Goal: Transaction & Acquisition: Purchase product/service

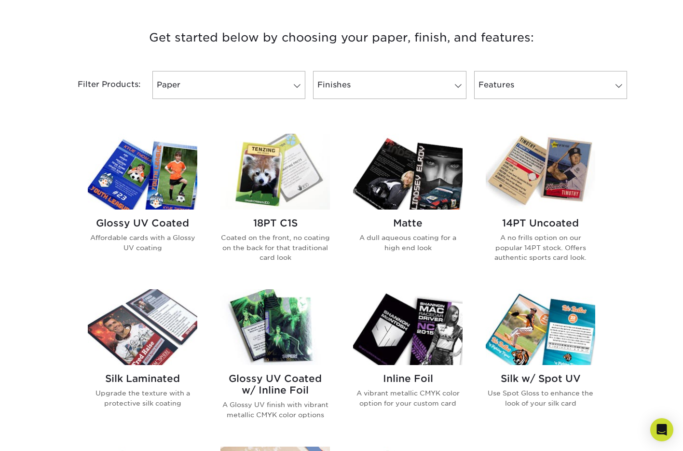
scroll to position [355, 0]
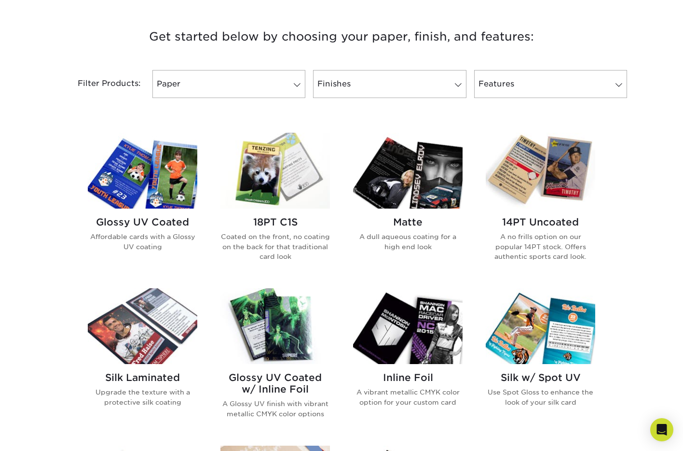
click at [180, 215] on div "Glossy UV Coated Affordable cards with a Glossy UV coating" at bounding box center [143, 237] width 110 height 58
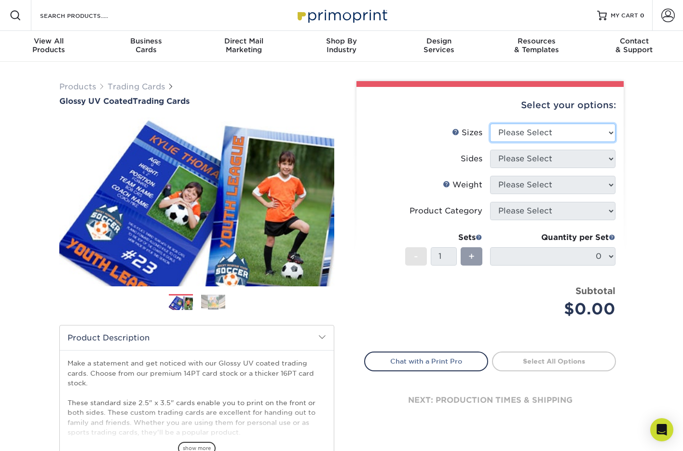
click at [543, 136] on select "Please Select 2.5" x 3.5"" at bounding box center [552, 133] width 125 height 18
select select "2.50x3.50"
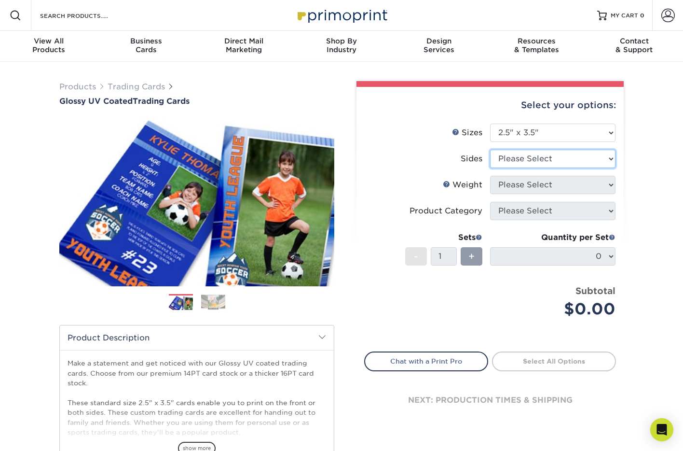
click at [533, 157] on select "Please Select Print Both Sides Print Front Only" at bounding box center [552, 159] width 125 height 18
select select "13abbda7-1d64-4f25-8bb2-c179b224825d"
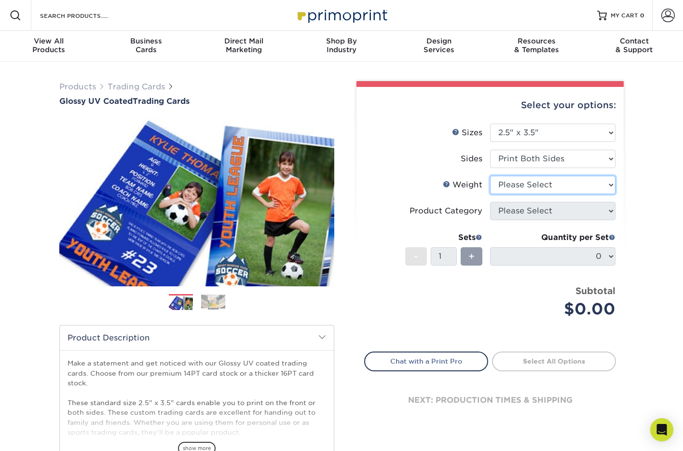
click at [529, 182] on select "Please Select 16PT 14PT 18PT C1S" at bounding box center [552, 185] width 125 height 18
select select "14PT"
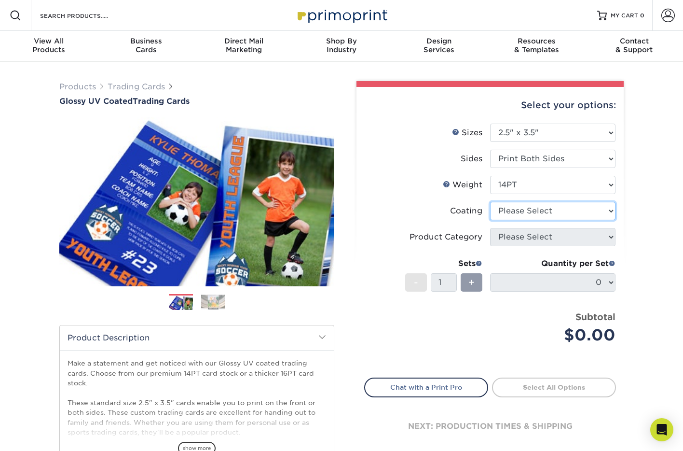
click at [527, 207] on select at bounding box center [552, 211] width 125 height 18
select select "ae367451-b2b8-45df-a344-0f05b6a12993"
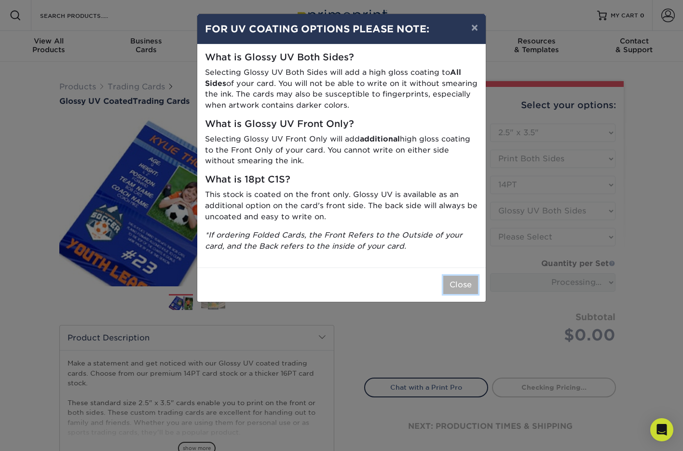
click at [457, 288] on button "Close" at bounding box center [460, 284] width 35 height 18
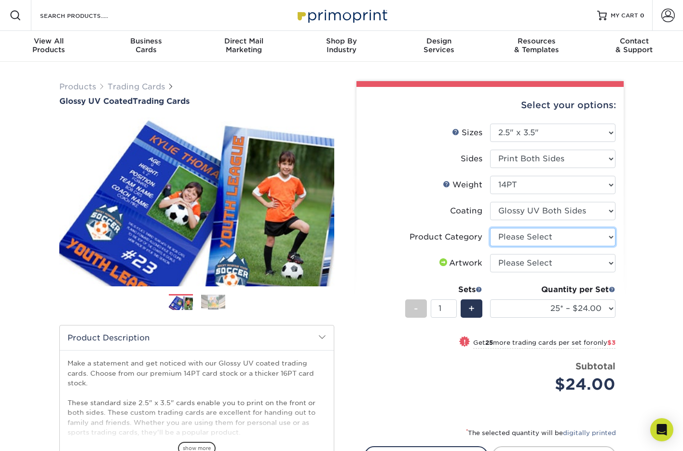
click at [541, 237] on select "Please Select Trading Cards" at bounding box center [552, 237] width 125 height 18
select select "c2f9bce9-36c2-409d-b101-c29d9d031e18"
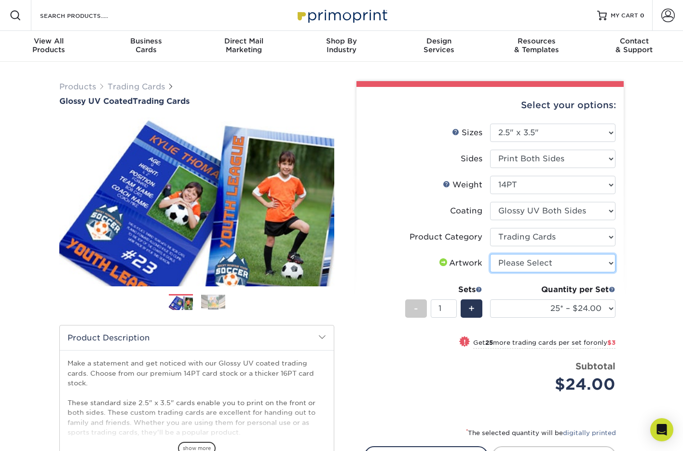
click at [535, 267] on select "Please Select I will upload files I need a design - $100" at bounding box center [552, 263] width 125 height 18
select select "upload"
click at [630, 270] on div "Select your options: Sizes Help Sizes Please Select 2.5" x 3.5" Sides - 1" at bounding box center [486, 315] width 289 height 469
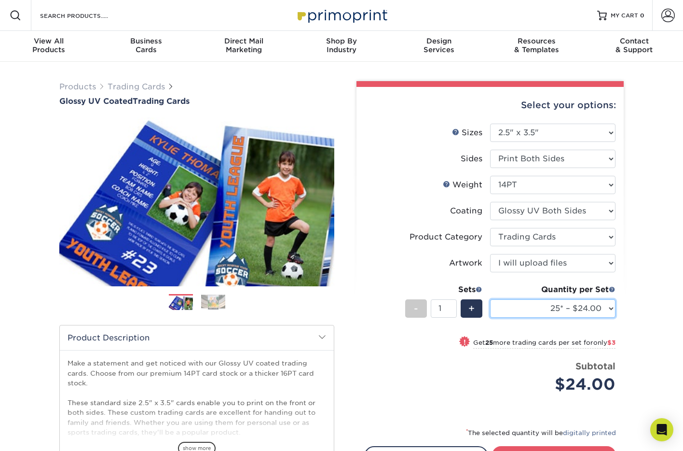
click at [594, 305] on select "25* – $24.00 50* – $27.00 75* – $34.00 100* – $37.00 250* – $48.00 500 – $59.00…" at bounding box center [552, 308] width 125 height 18
select select "250* – $48.00"
click at [643, 346] on div "Products Trading Cards Glossy UV Coated Trading Cards Previous Next /" at bounding box center [341, 319] width 683 height 515
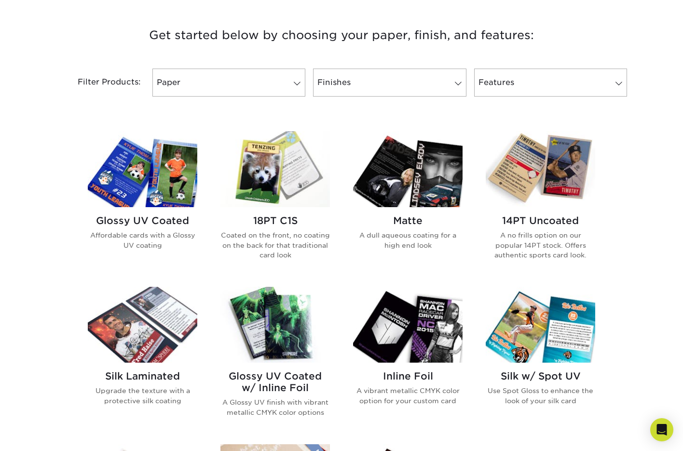
scroll to position [330, 0]
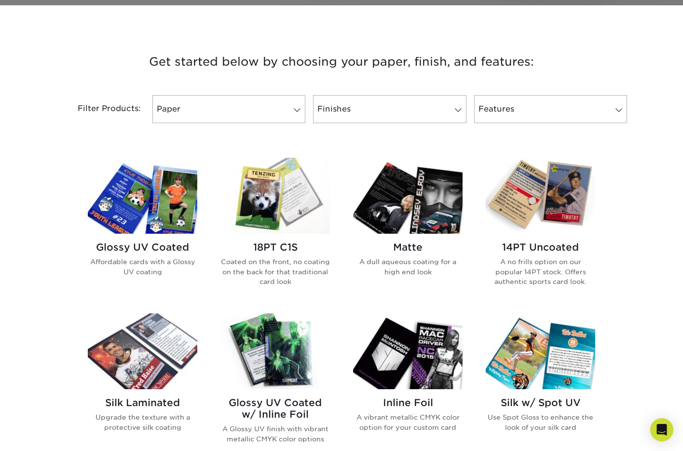
click at [415, 273] on p "A dull aqueous coating for a high end look" at bounding box center [408, 267] width 110 height 20
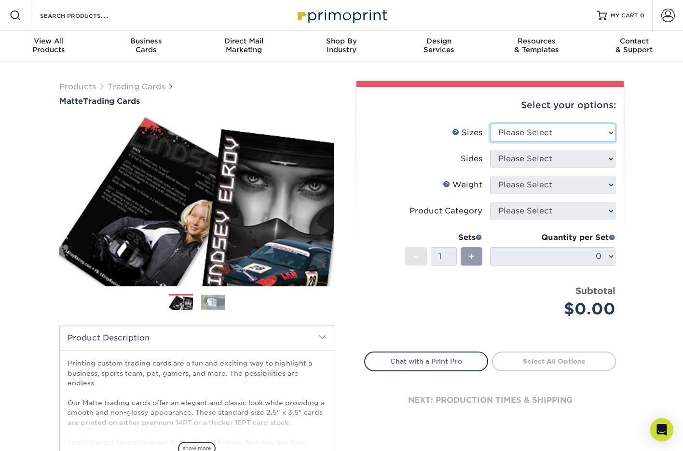
click at [550, 131] on select "Please Select 2.5" x 3.5"" at bounding box center [552, 133] width 125 height 18
select select "2.50x3.50"
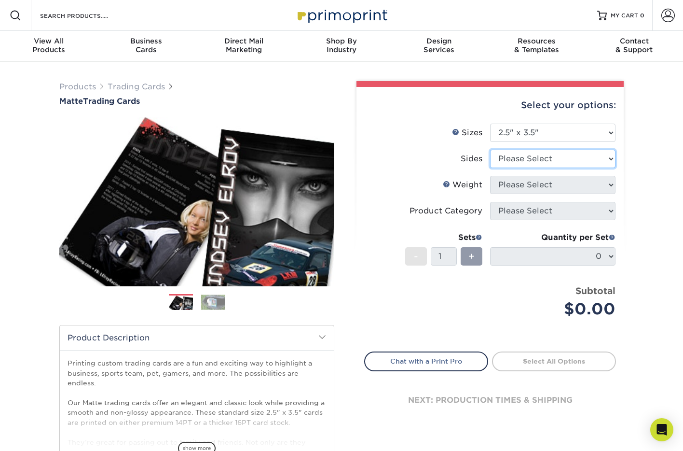
click at [545, 156] on select "Please Select Print Both Sides Print Front Only" at bounding box center [552, 159] width 125 height 18
select select "13abbda7-1d64-4f25-8bb2-c179b224825d"
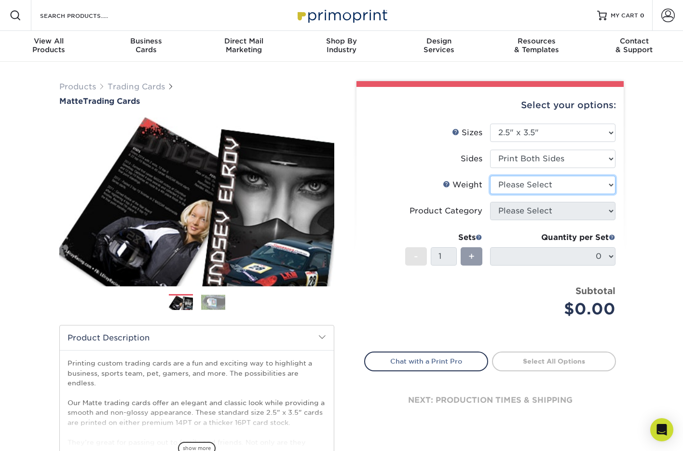
click at [539, 183] on select "Please Select 16PT 14PT" at bounding box center [552, 185] width 125 height 18
select select "14PT"
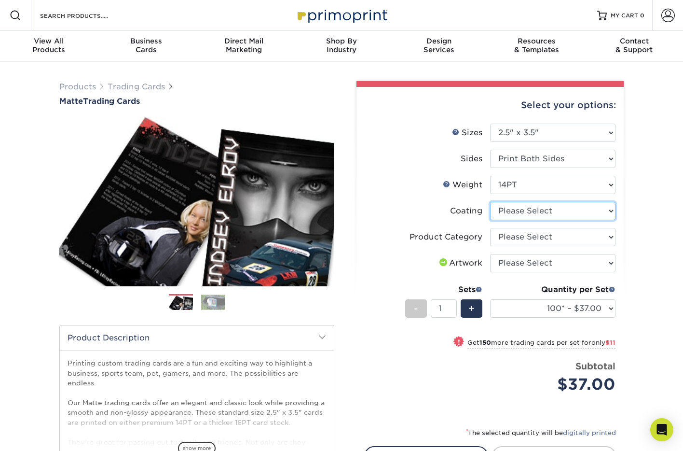
click at [531, 211] on select at bounding box center [552, 211] width 125 height 18
select select "121bb7b5-3b4d-429f-bd8d-bbf80e953313"
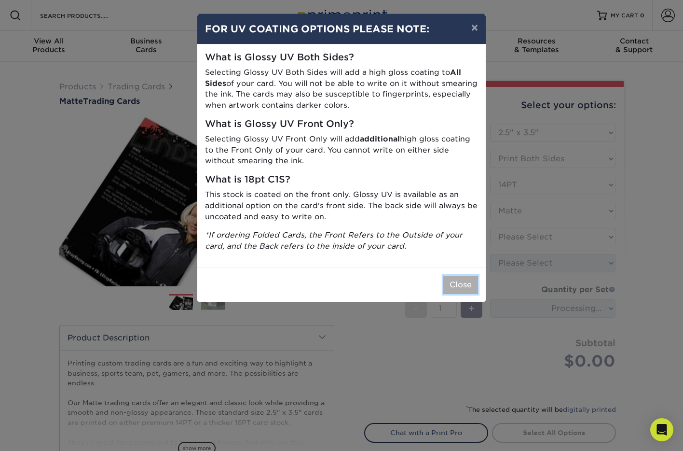
click at [454, 280] on button "Close" at bounding box center [460, 284] width 35 height 18
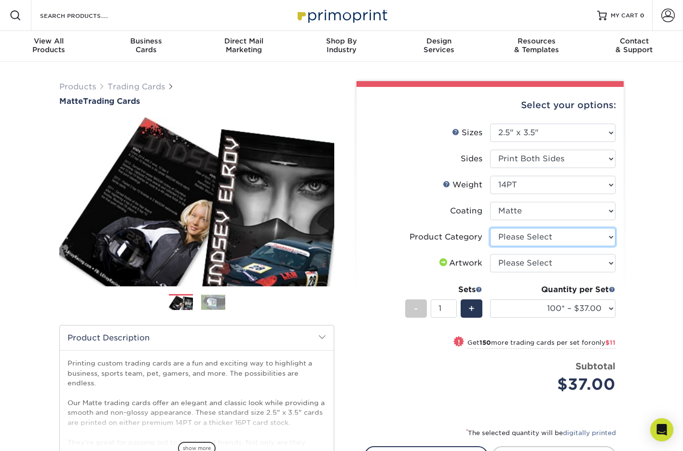
click at [522, 236] on select "Please Select Trading Cards" at bounding box center [552, 237] width 125 height 18
select select "c2f9bce9-36c2-409d-b101-c29d9d031e18"
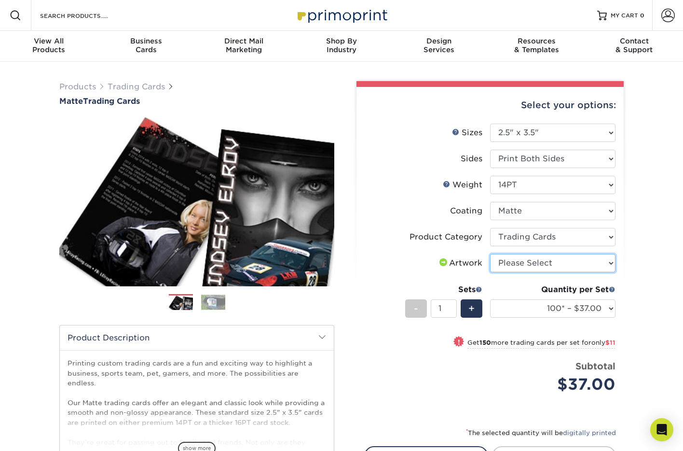
click at [522, 266] on select "Please Select I will upload files I need a design - $100" at bounding box center [552, 263] width 125 height 18
select select "upload"
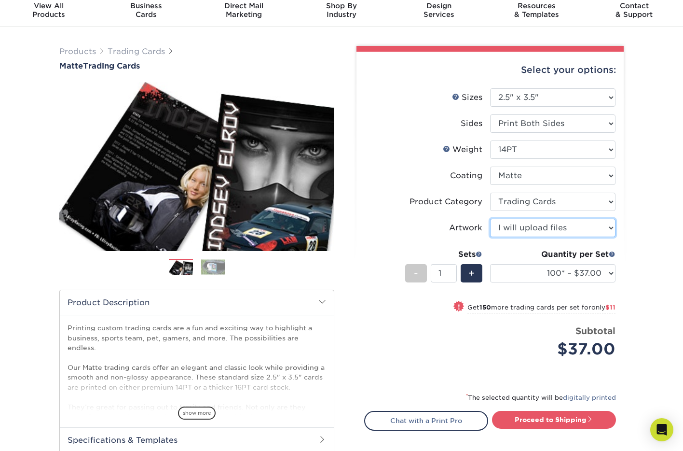
scroll to position [41, 0]
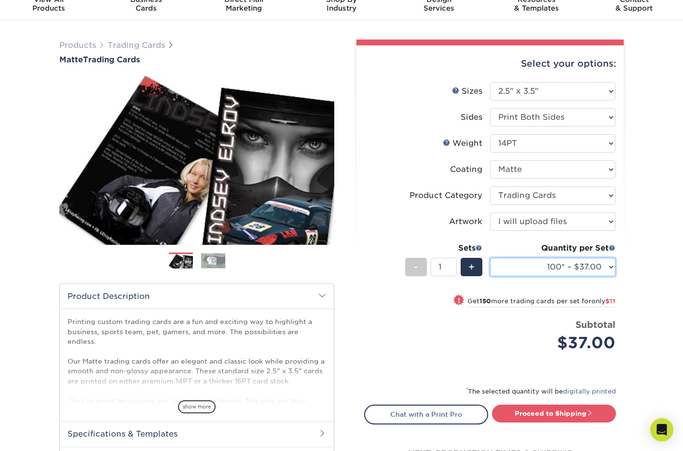
click at [554, 271] on select "100* – $37.00 250* – $48.00 500* – $59.00 1000 – $72.00 2500 – $144.00 5000 – $…" at bounding box center [552, 267] width 125 height 18
select select "250* – $48.00"
click at [451, 331] on div "Price per set $48.00" at bounding box center [427, 336] width 125 height 37
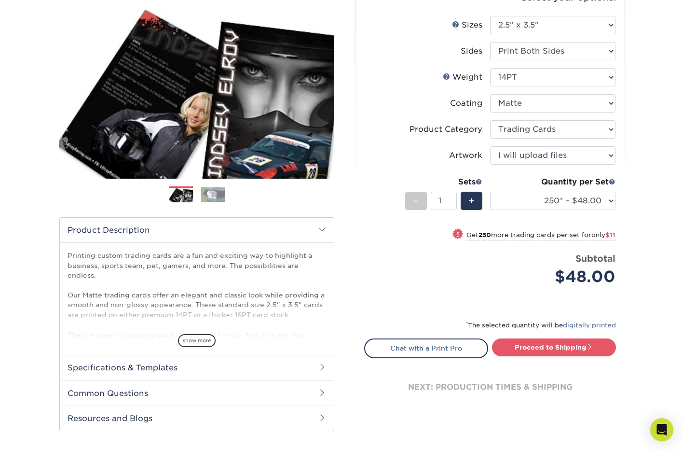
scroll to position [0, 0]
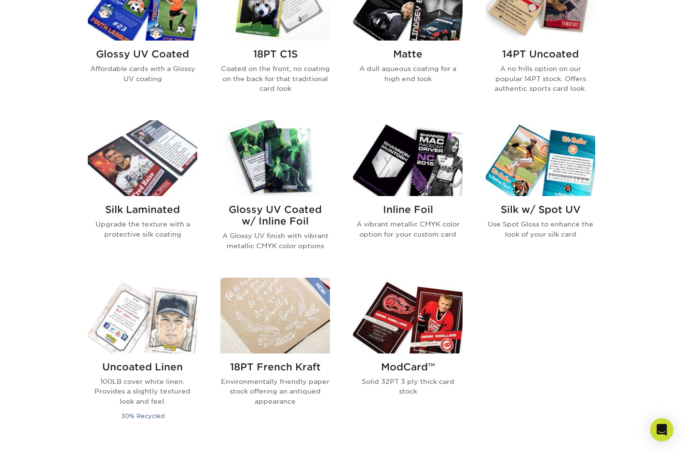
scroll to position [528, 0]
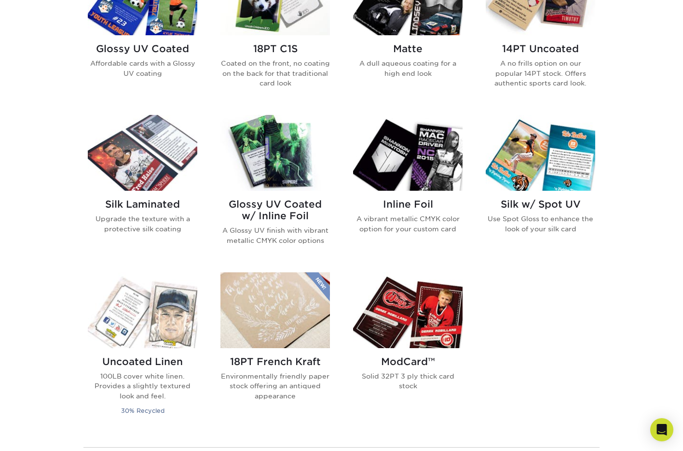
click at [275, 196] on div "Glossy UV Coated w/ Inline Foil A Glossy UV finish with vibrant metallic CMYK c…" at bounding box center [275, 226] width 110 height 70
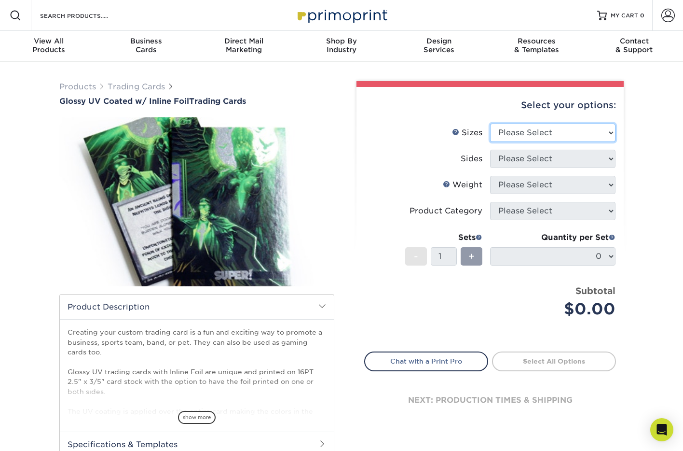
click at [574, 131] on select "Please Select 2.5" x 3.5"" at bounding box center [552, 133] width 125 height 18
select select "2.50x3.50"
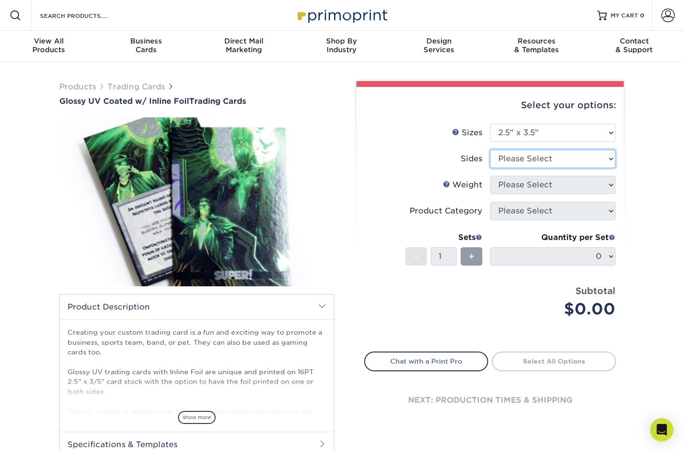
click at [560, 159] on select "Please Select Print Both Sides - Foil Back Only Print Both Sides - Foil Both Si…" at bounding box center [552, 159] width 125 height 18
select select "e9e9dfb3-fba1-4d60-972c-fd9ca5904d33"
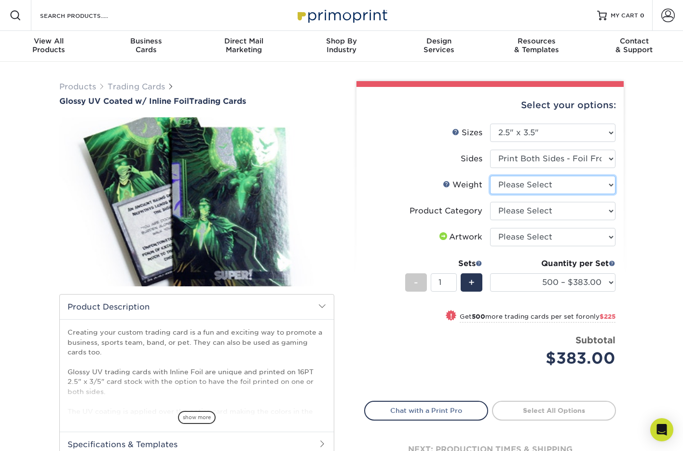
click at [549, 182] on select "Please Select 16PT" at bounding box center [552, 185] width 125 height 18
select select "16PT"
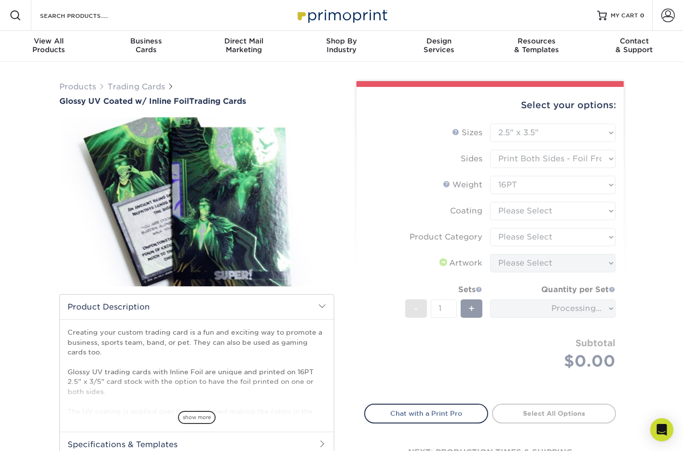
click at [544, 207] on form "Sizes Help Sizes Please Select 2.5" x 3.5" Sides Please Select 16PT - 1" at bounding box center [490, 258] width 252 height 269
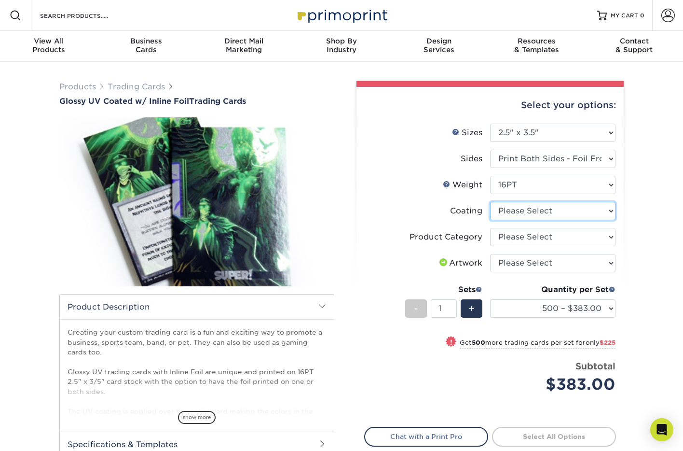
click at [543, 207] on select at bounding box center [552, 211] width 125 height 18
select select "ae367451-b2b8-45df-a344-0f05b6a12993"
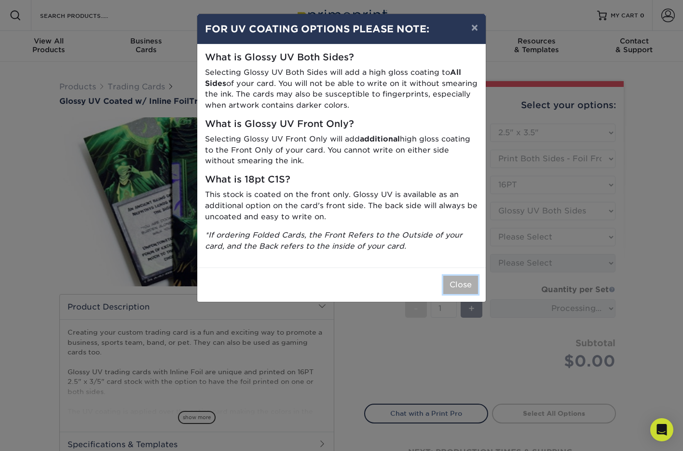
click at [454, 285] on button "Close" at bounding box center [460, 284] width 35 height 18
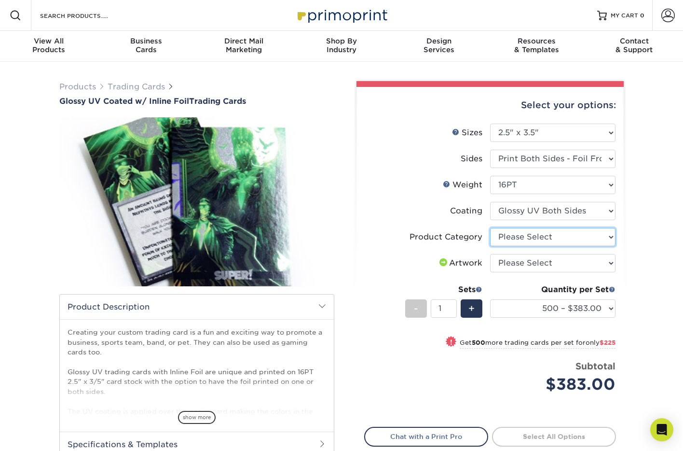
click at [525, 236] on select "Please Select Trading Cards" at bounding box center [552, 237] width 125 height 18
select select "c2f9bce9-36c2-409d-b101-c29d9d031e18"
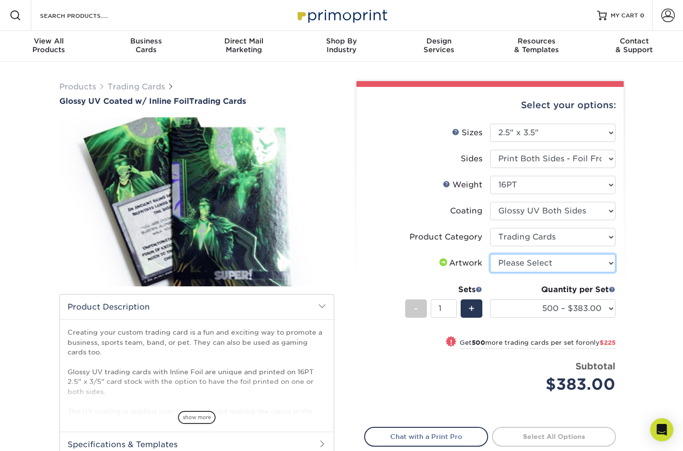
click at [524, 261] on select "Please Select I will upload files I need a design - $100" at bounding box center [552, 263] width 125 height 18
select select "upload"
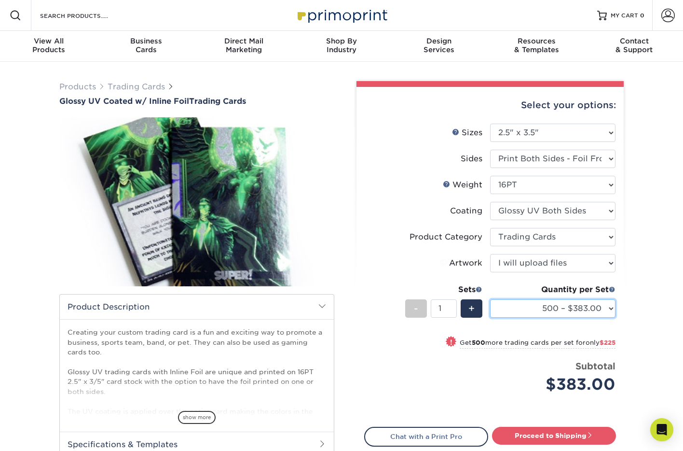
click at [546, 306] on select "500 – $383.00 1000 – $608.00 2500 – $883.00 5000 – $1252.00" at bounding box center [552, 308] width 125 height 18
click at [473, 303] on span "+" at bounding box center [471, 308] width 6 height 14
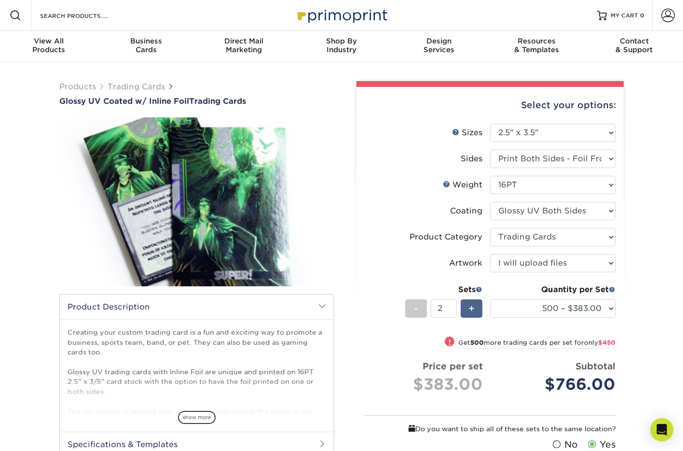
click at [473, 303] on span "+" at bounding box center [471, 308] width 6 height 14
click at [455, 303] on input "6" at bounding box center [444, 308] width 26 height 18
click at [445, 303] on input "6" at bounding box center [444, 308] width 26 height 18
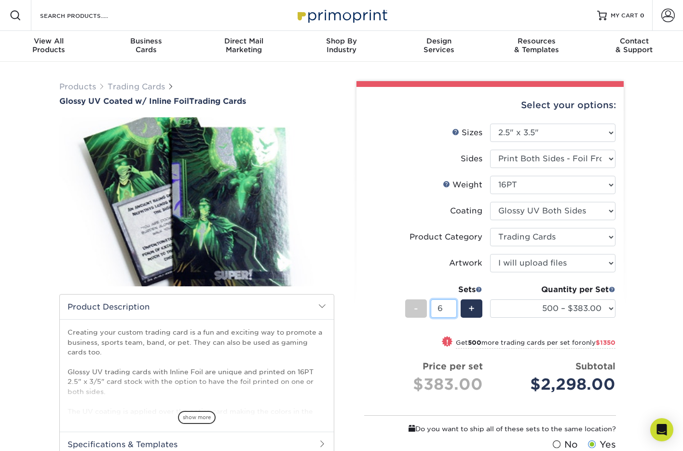
click at [445, 303] on input "6" at bounding box center [444, 308] width 26 height 18
click at [443, 304] on input "6" at bounding box center [444, 308] width 26 height 18
drag, startPoint x: 441, startPoint y: 308, endPoint x: 435, endPoint y: 308, distance: 5.8
click at [435, 308] on input "6" at bounding box center [444, 308] width 26 height 18
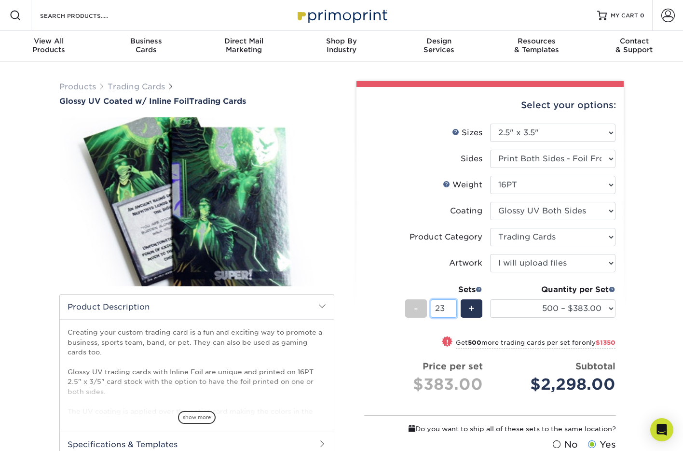
type input "23"
click at [46, 42] on span "View All" at bounding box center [48, 41] width 97 height 9
